Goal: Information Seeking & Learning: Learn about a topic

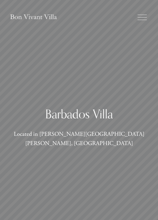
click at [112, 121] on h1 "Barbados Villa" at bounding box center [79, 113] width 139 height 15
click at [142, 18] on div at bounding box center [141, 17] width 9 height 9
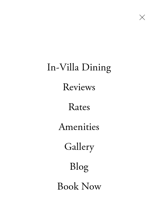
click at [84, 147] on link "Gallery" at bounding box center [79, 147] width 30 height 10
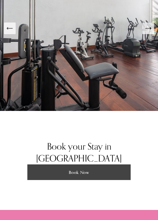
scroll to position [1006, 0]
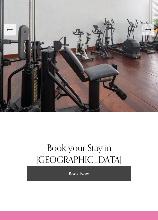
click at [153, 35] on button "Next Slide" at bounding box center [148, 30] width 12 height 12
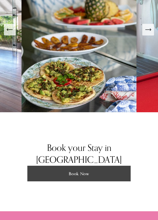
click at [10, 33] on icon "Previous Slide" at bounding box center [9, 29] width 7 height 7
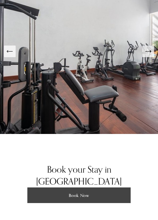
click at [149, 57] on button "Next Slide" at bounding box center [148, 52] width 12 height 12
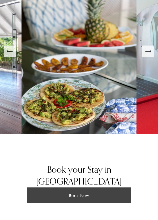
click at [146, 57] on button "Next Slide" at bounding box center [148, 52] width 12 height 12
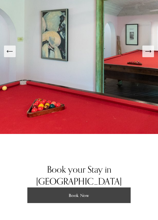
click at [148, 55] on icon "Next Slide" at bounding box center [147, 51] width 7 height 7
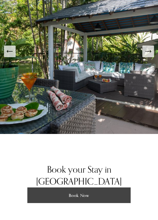
click at [148, 55] on icon "Next Slide" at bounding box center [147, 51] width 7 height 7
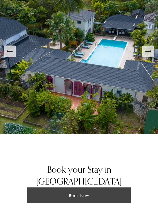
click at [150, 52] on icon "Next Slide" at bounding box center [150, 51] width 1 height 2
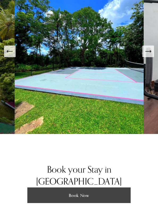
click at [149, 51] on icon "Next Slide" at bounding box center [148, 51] width 6 height 0
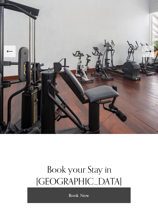
click at [148, 55] on icon "Next Slide" at bounding box center [147, 51] width 7 height 7
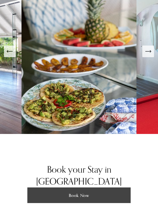
click at [147, 55] on icon "Next Slide" at bounding box center [147, 51] width 7 height 7
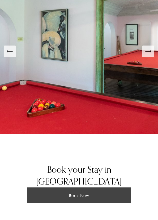
click at [148, 55] on icon "Next Slide" at bounding box center [147, 51] width 7 height 7
